Goal: Communication & Community: Answer question/provide support

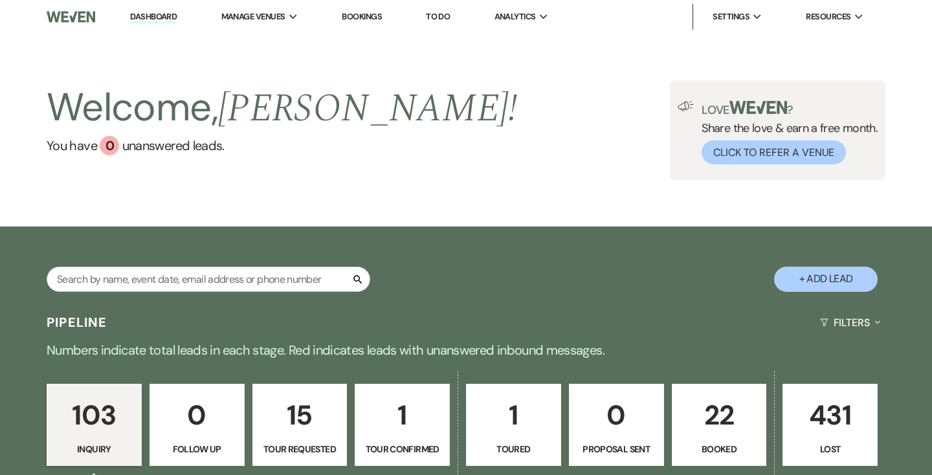
click at [157, 17] on link "Dashboard" at bounding box center [153, 17] width 47 height 12
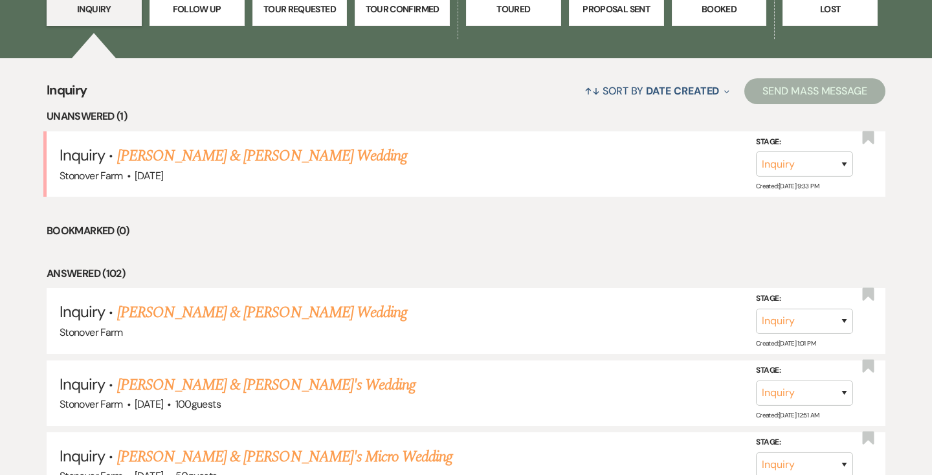
scroll to position [442, 0]
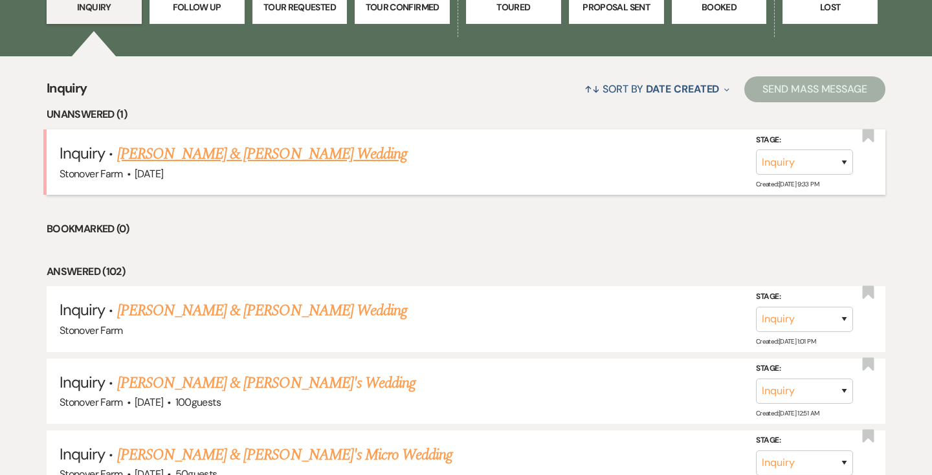
click at [227, 151] on link "[PERSON_NAME] & [PERSON_NAME] Wedding" at bounding box center [262, 153] width 290 height 23
select select "5"
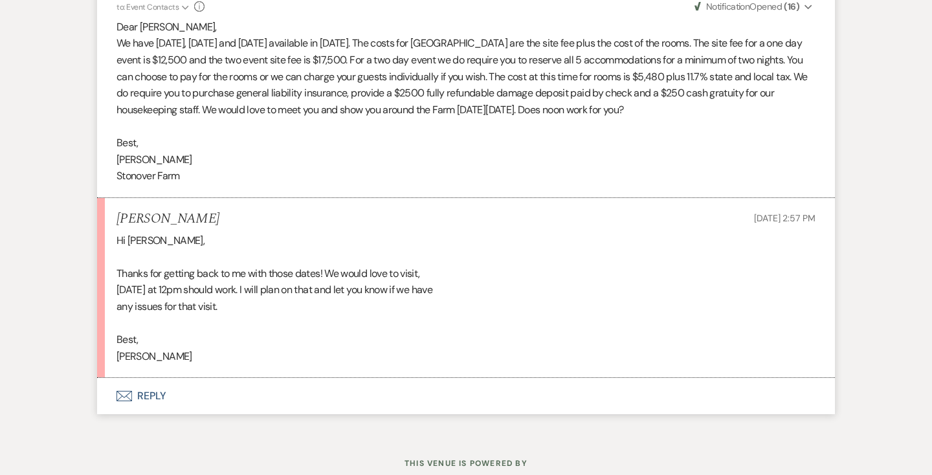
scroll to position [1441, 0]
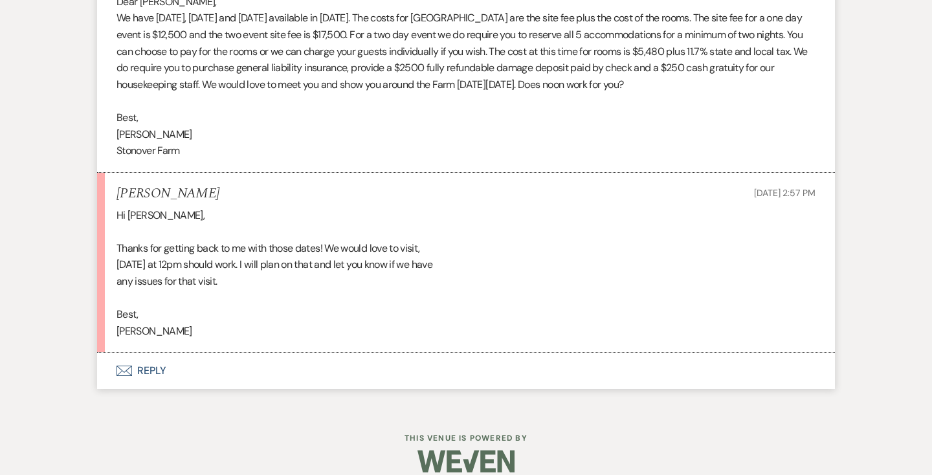
click at [148, 353] on button "Envelope Reply" at bounding box center [466, 371] width 738 height 36
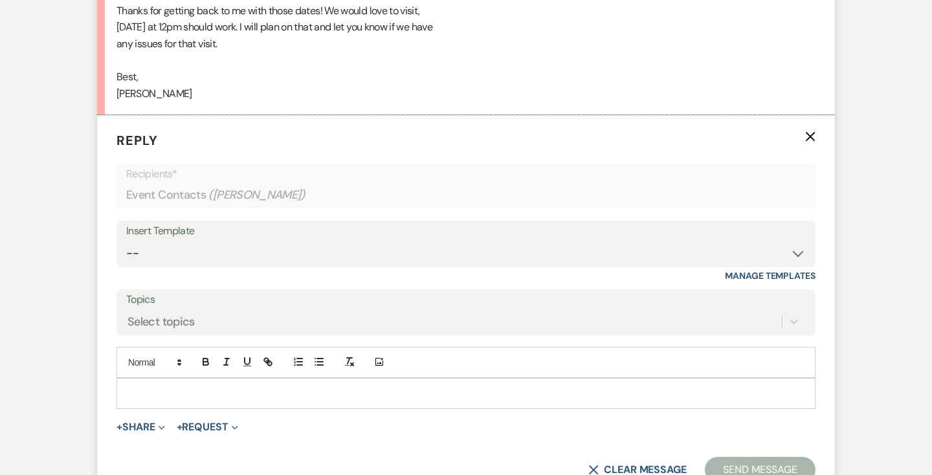
scroll to position [1731, 0]
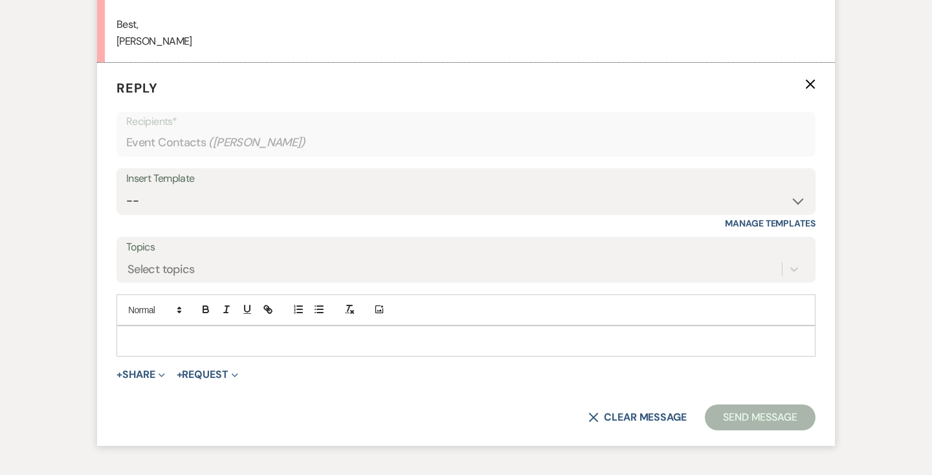
click at [190, 334] on p at bounding box center [466, 341] width 678 height 14
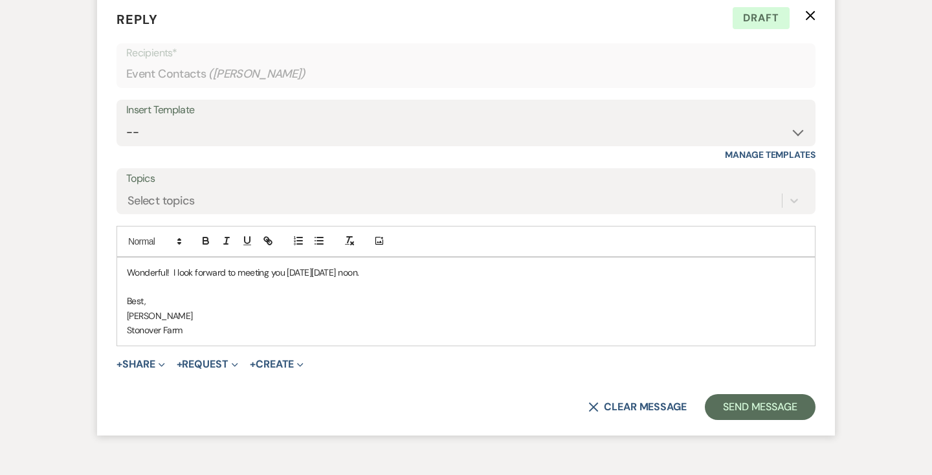
scroll to position [1812, 0]
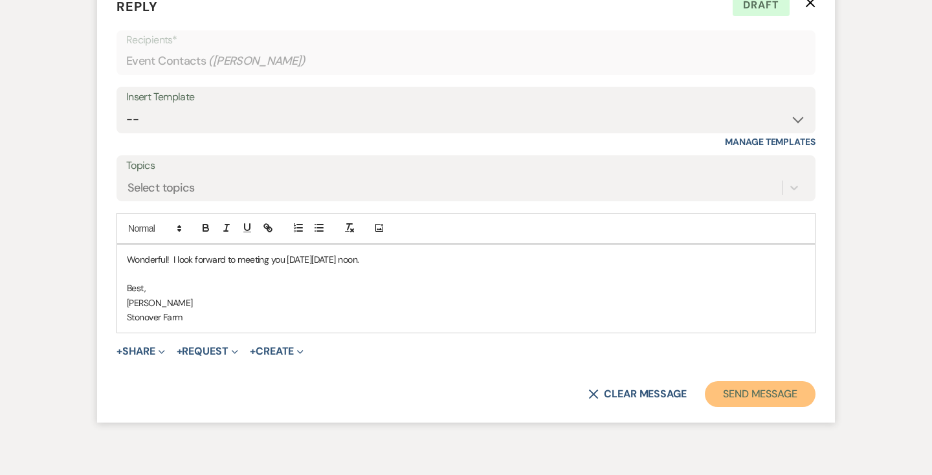
click at [763, 381] on button "Send Message" at bounding box center [760, 394] width 111 height 26
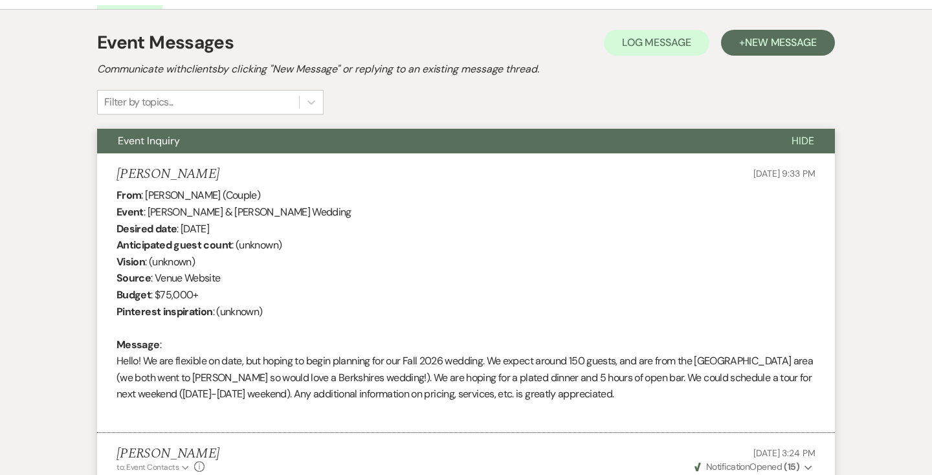
scroll to position [362, 0]
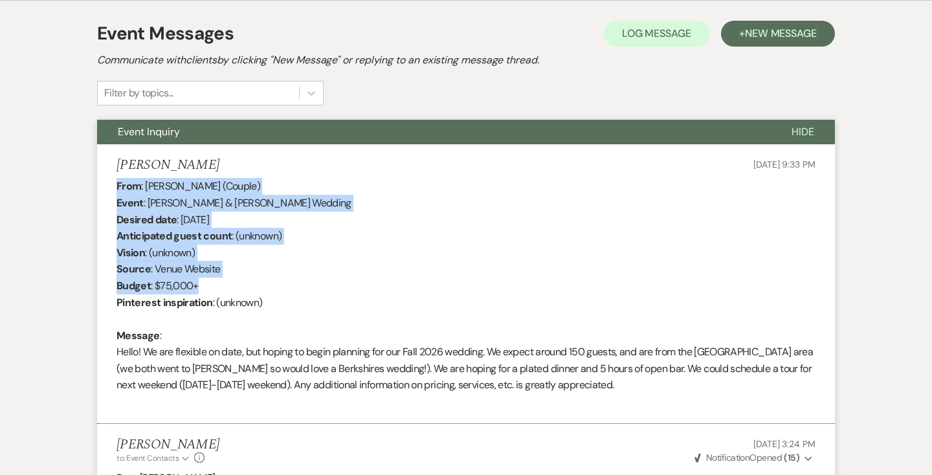
drag, startPoint x: 212, startPoint y: 285, endPoint x: 119, endPoint y: 188, distance: 134.1
click at [119, 188] on div "From : [PERSON_NAME] (Couple) Event : [PERSON_NAME] & [PERSON_NAME] Wedding Des…" at bounding box center [466, 294] width 699 height 232
copy div "From : [PERSON_NAME] (Couple) Event : [PERSON_NAME] & [PERSON_NAME] Wedding Des…"
click at [366, 217] on div "From : [PERSON_NAME] (Couple) Event : [PERSON_NAME] & [PERSON_NAME] Wedding Des…" at bounding box center [466, 294] width 699 height 232
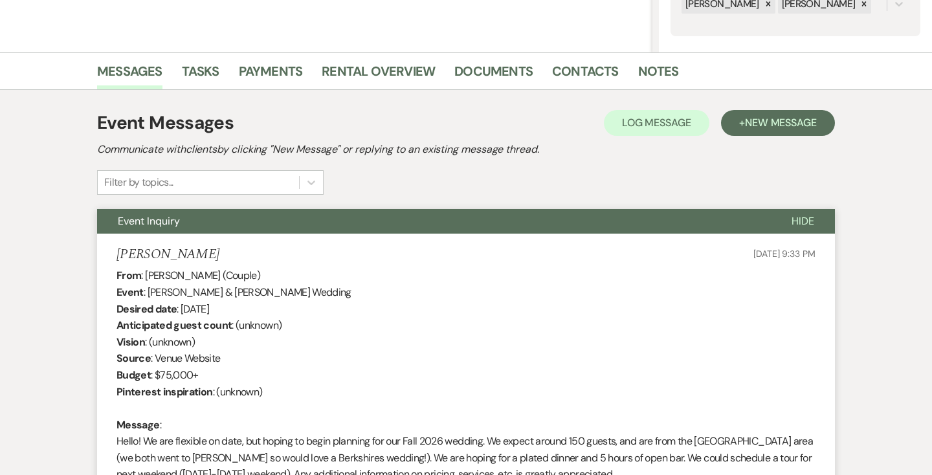
scroll to position [0, 0]
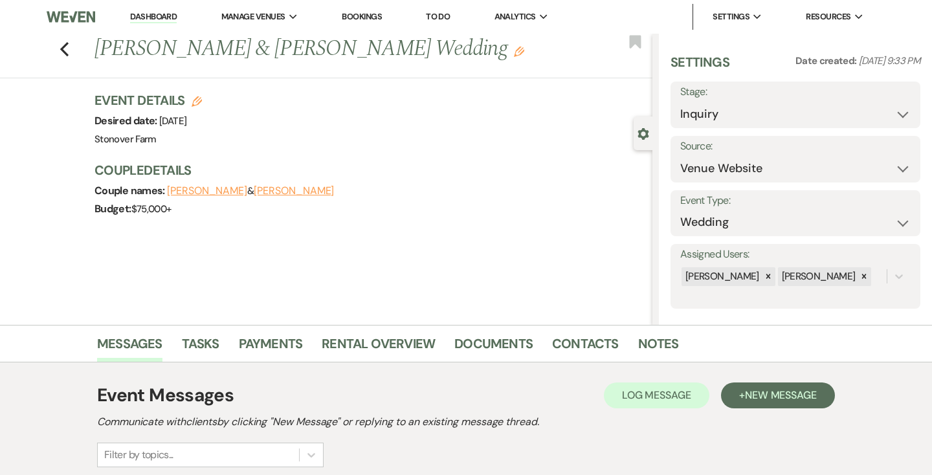
click at [148, 17] on link "Dashboard" at bounding box center [153, 17] width 47 height 12
